Goal: Task Accomplishment & Management: Manage account settings

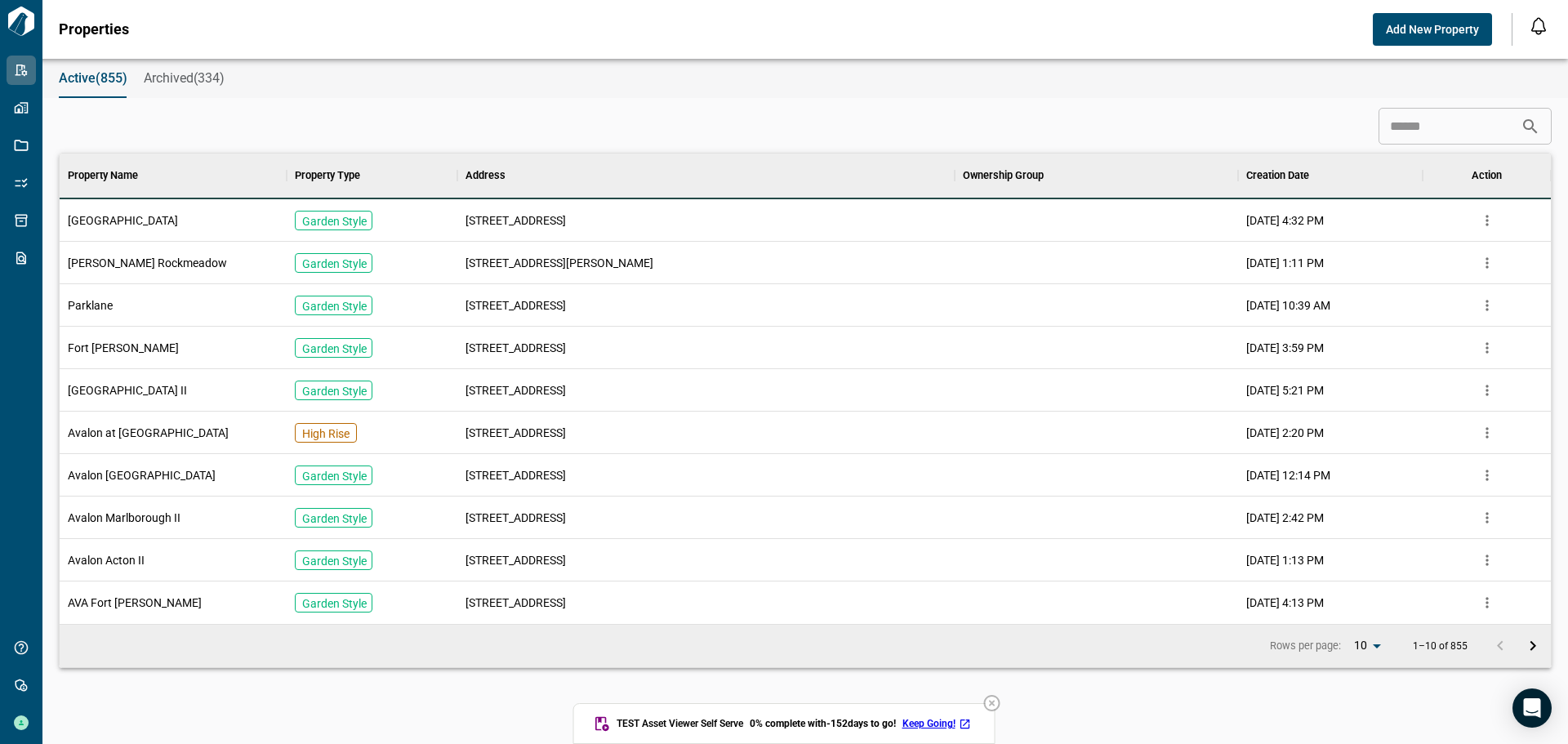
scroll to position [458, 1484]
click at [627, 93] on div "Active(855) Archived(334)" at bounding box center [805, 78] width 1525 height 39
